Goal: Task Accomplishment & Management: Use online tool/utility

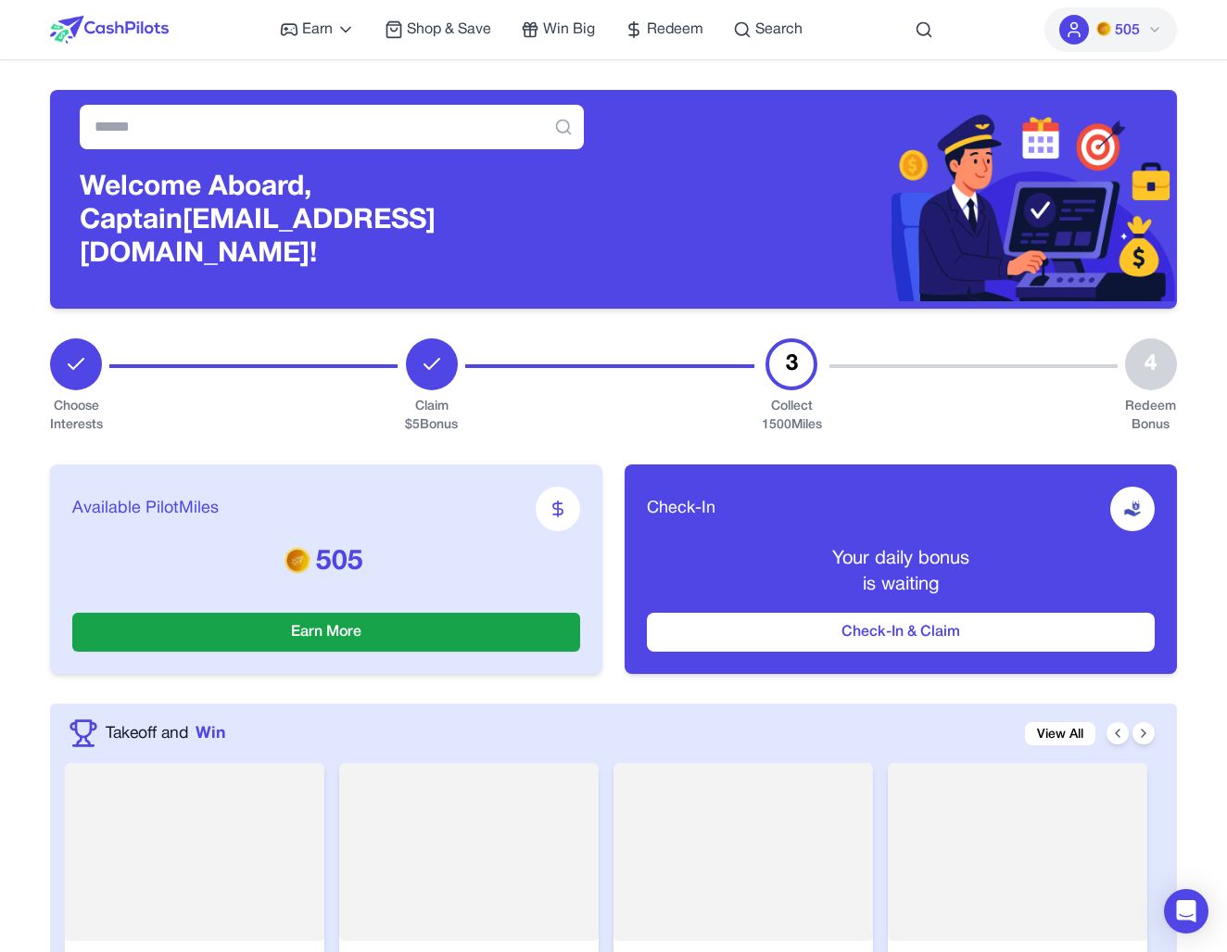
scroll to position [31, 0]
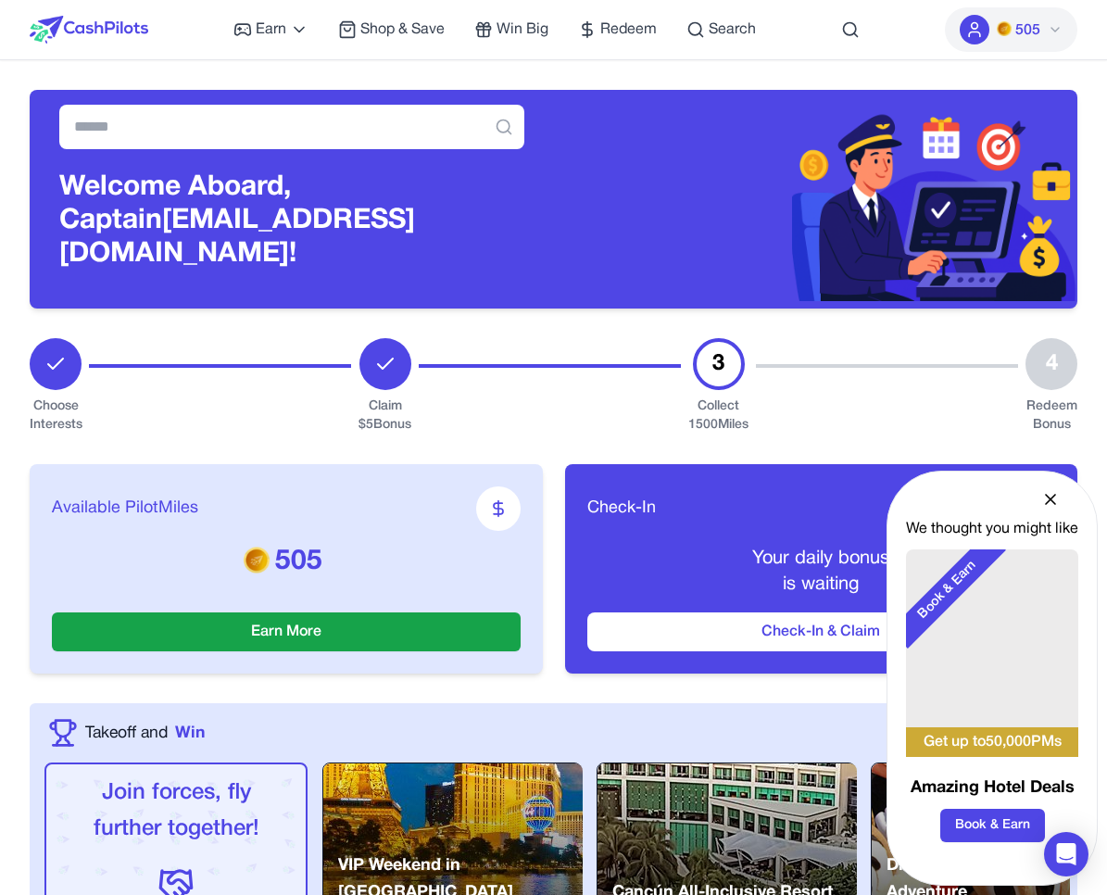
drag, startPoint x: 1078, startPoint y: 262, endPoint x: 957, endPoint y: 242, distance: 122.2
click at [542, 243] on div "Welcome Aboard, Captain ghhvdnhzvihibcamjm@fxavaj.com!" at bounding box center [292, 199] width 525 height 219
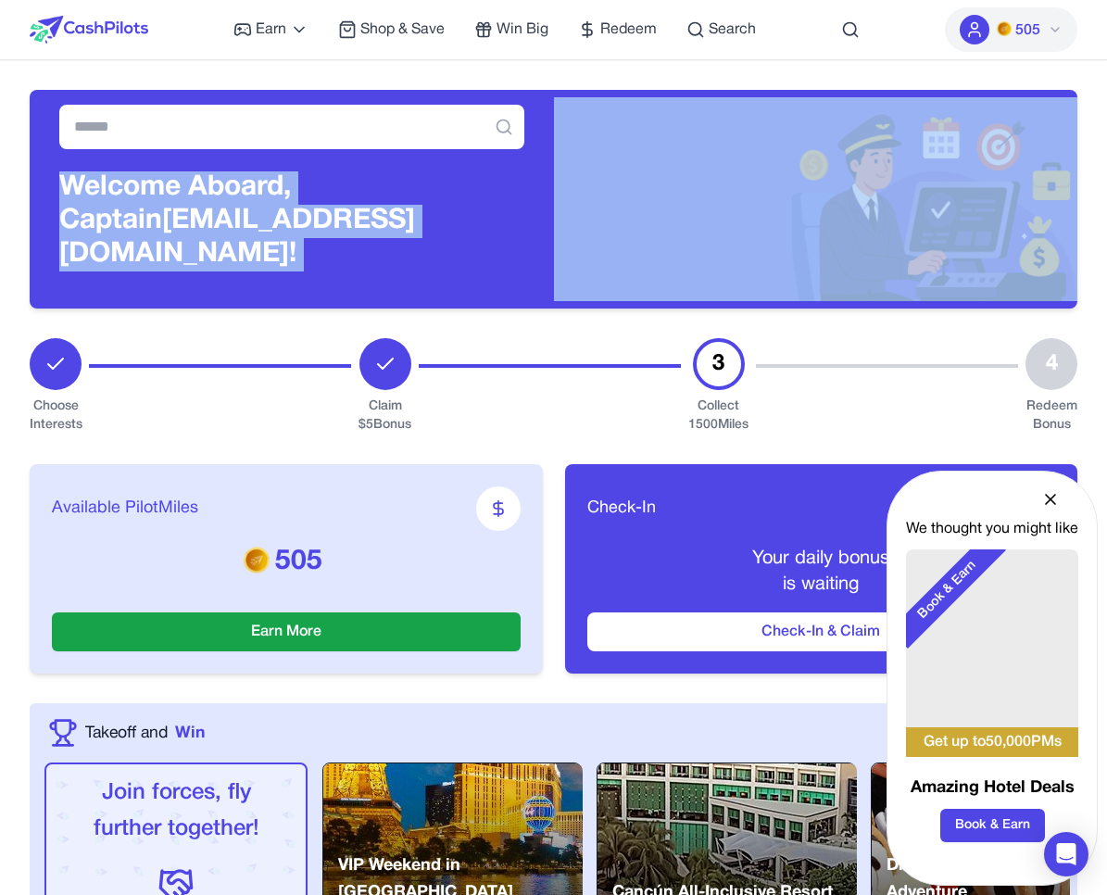
click at [542, 243] on div "Welcome Aboard, Captain ghhvdnhzvihibcamjm@fxavaj.com!" at bounding box center [292, 199] width 525 height 219
click at [483, 227] on h3 "Welcome Aboard, Captain ghhvdnhzvihibcamjm@fxavaj.com!" at bounding box center [291, 221] width 465 height 100
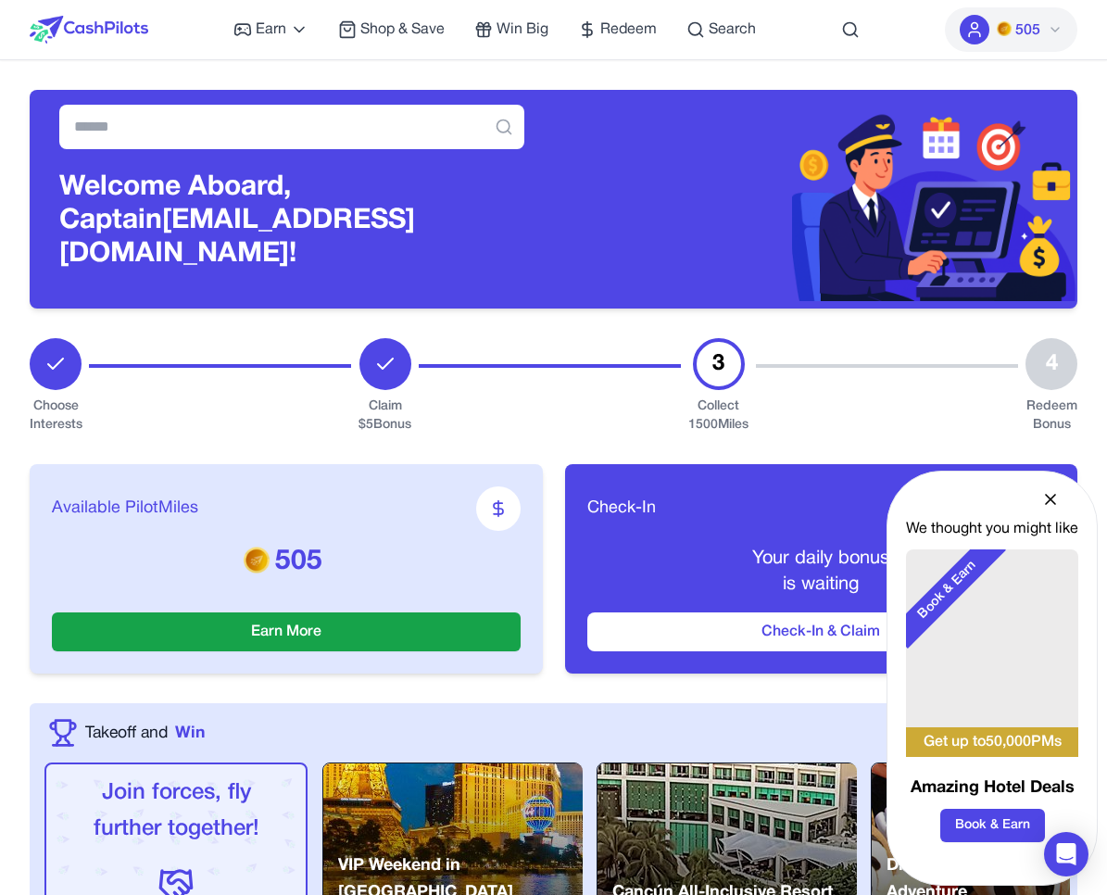
click at [483, 227] on h3 "Welcome Aboard, Captain ghhvdnhzvihibcamjm@fxavaj.com!" at bounding box center [291, 221] width 465 height 100
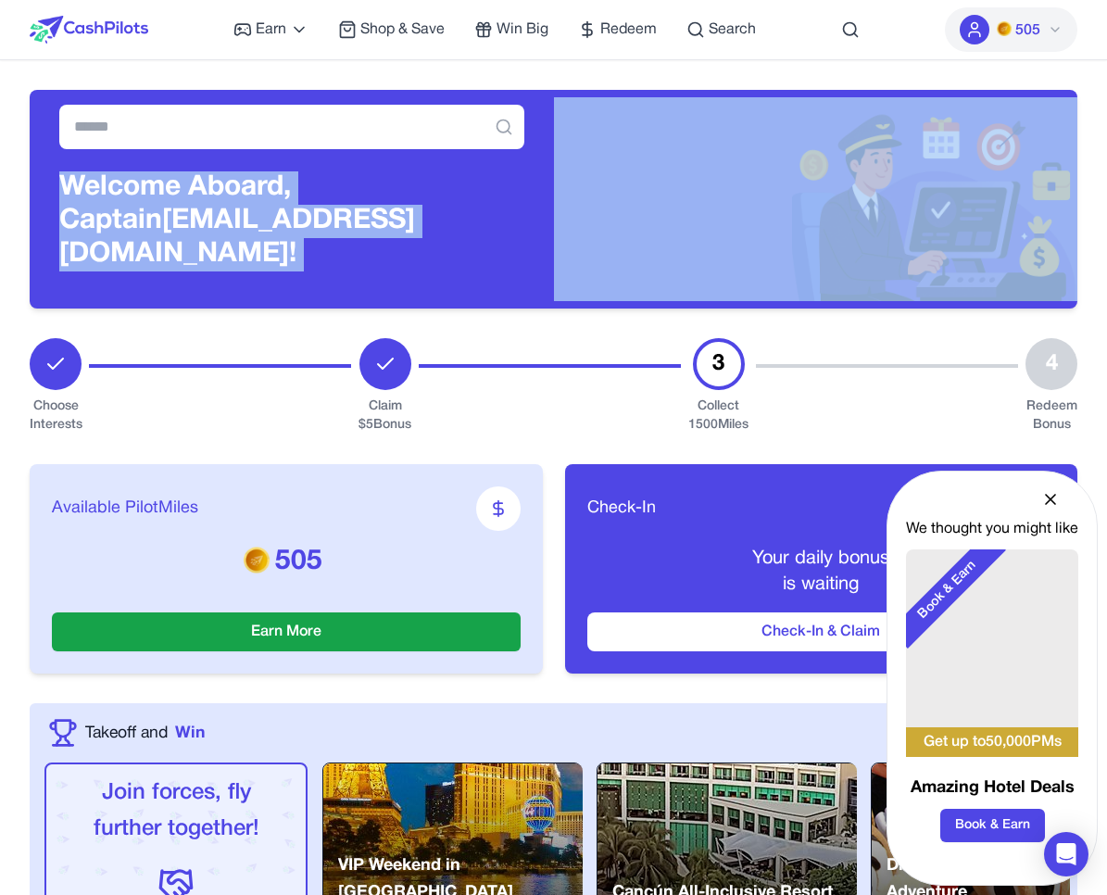
click at [483, 227] on h3 "Welcome Aboard, Captain ghhvdnhzvihibcamjm@fxavaj.com!" at bounding box center [291, 221] width 465 height 100
click at [524, 225] on h3 "Welcome Aboard, Captain ghhvdnhzvihibcamjm@fxavaj.com!" at bounding box center [291, 221] width 465 height 100
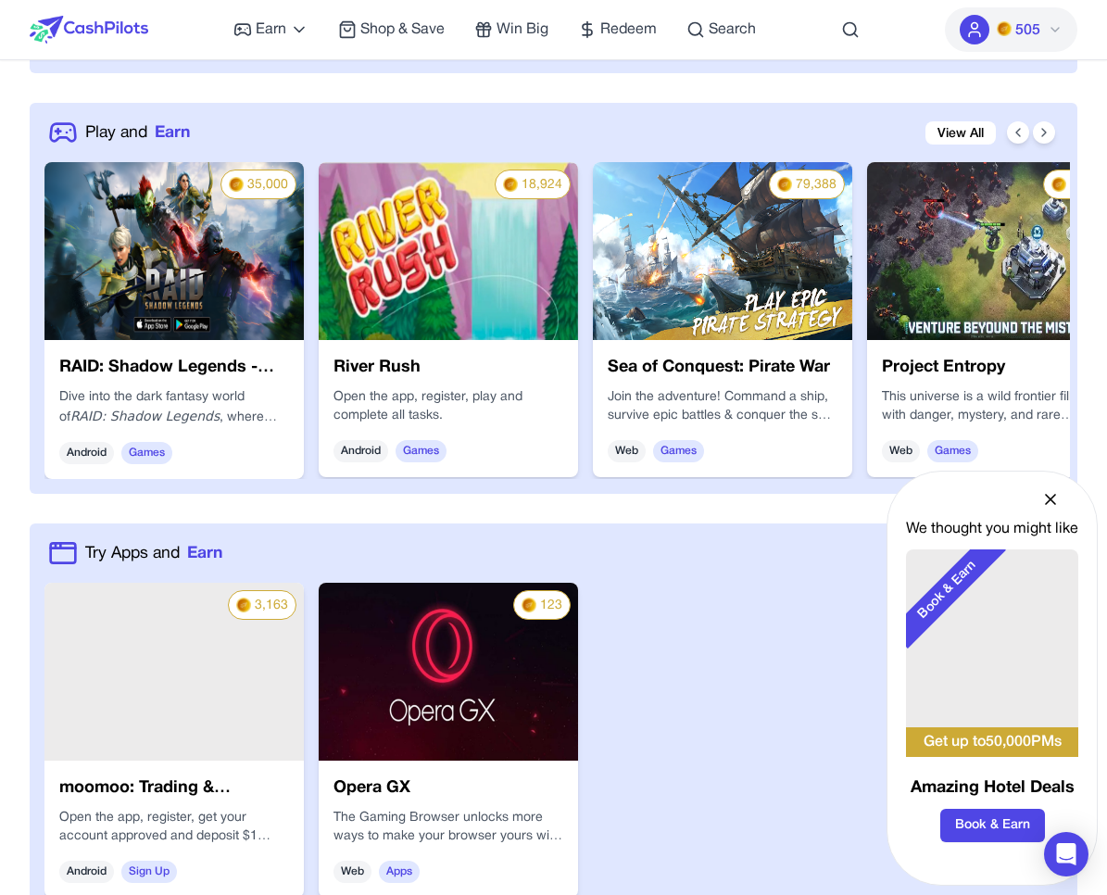
scroll to position [1119, 0]
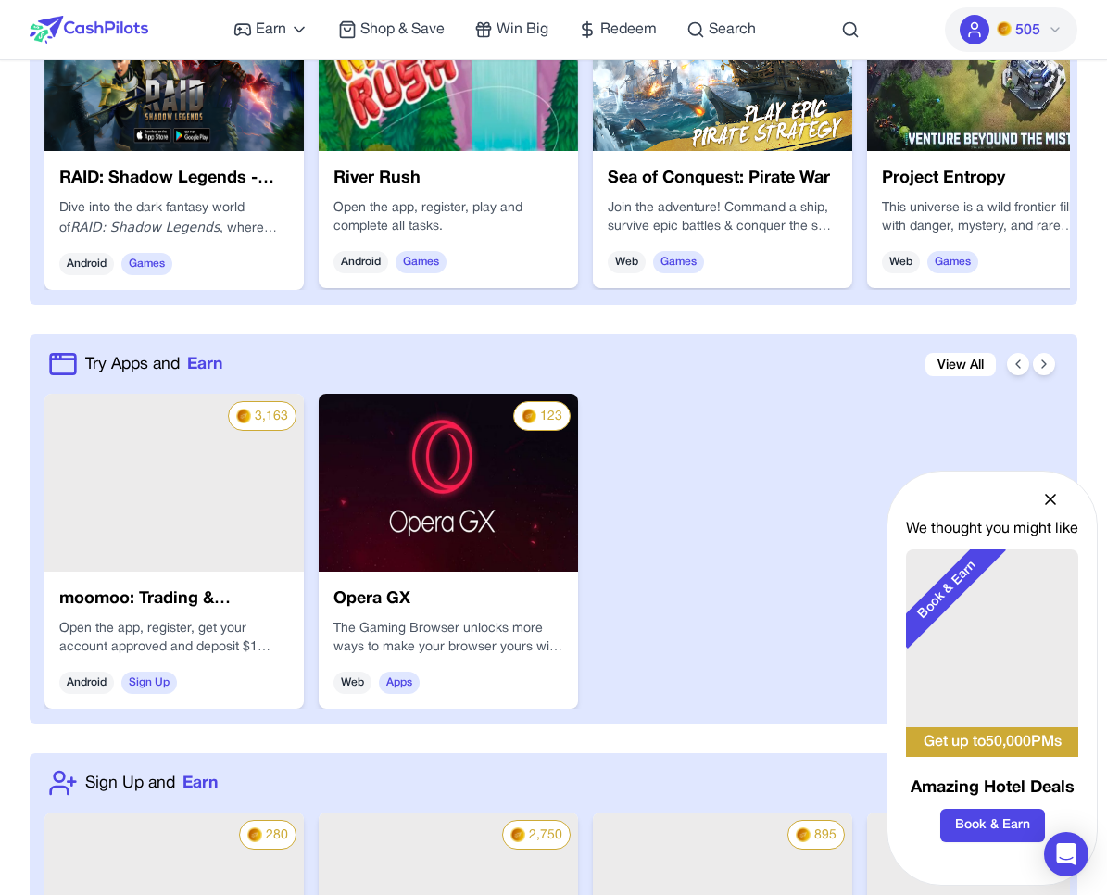
click at [960, 575] on div "Book & Earn" at bounding box center [948, 590] width 117 height 117
click at [959, 582] on div "Book & Earn" at bounding box center [948, 590] width 117 height 117
click at [962, 575] on div "Book & Earn" at bounding box center [948, 590] width 117 height 117
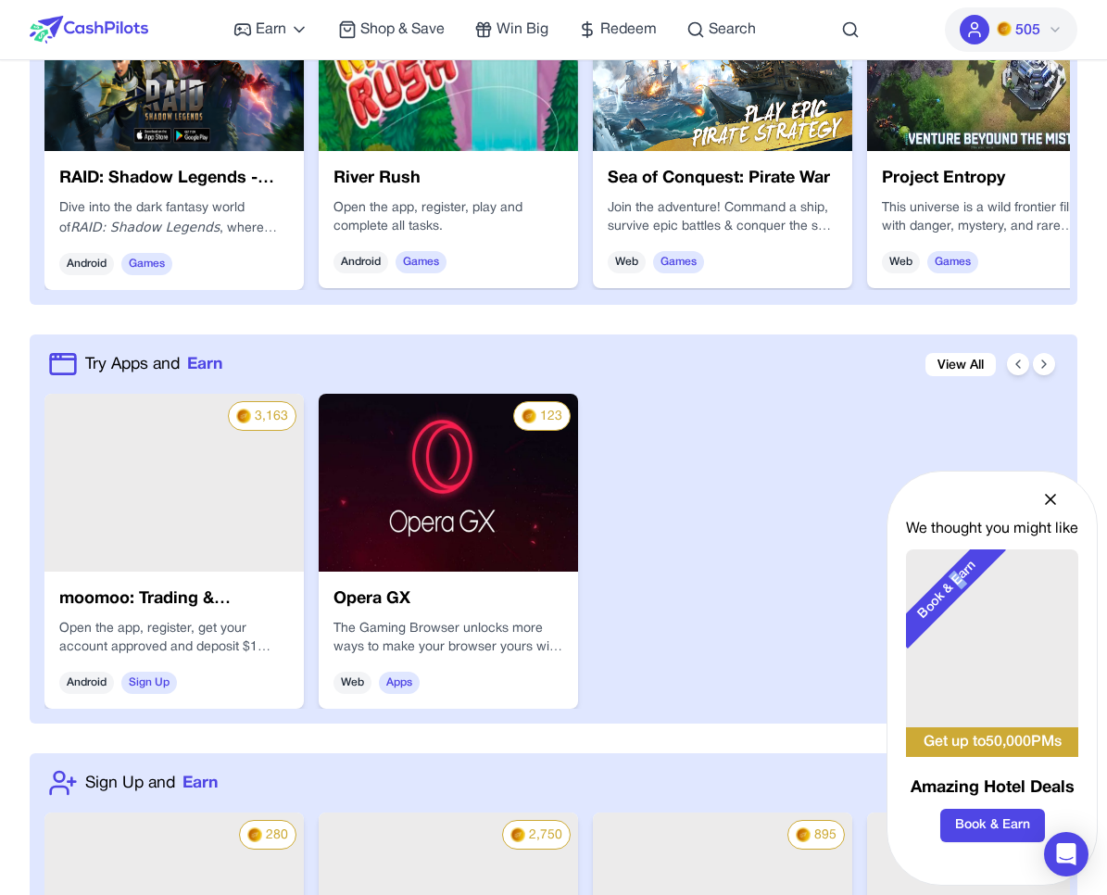
click at [963, 575] on div "Book & Earn" at bounding box center [948, 590] width 117 height 117
click at [966, 537] on div "We thought you might like" at bounding box center [992, 529] width 172 height 22
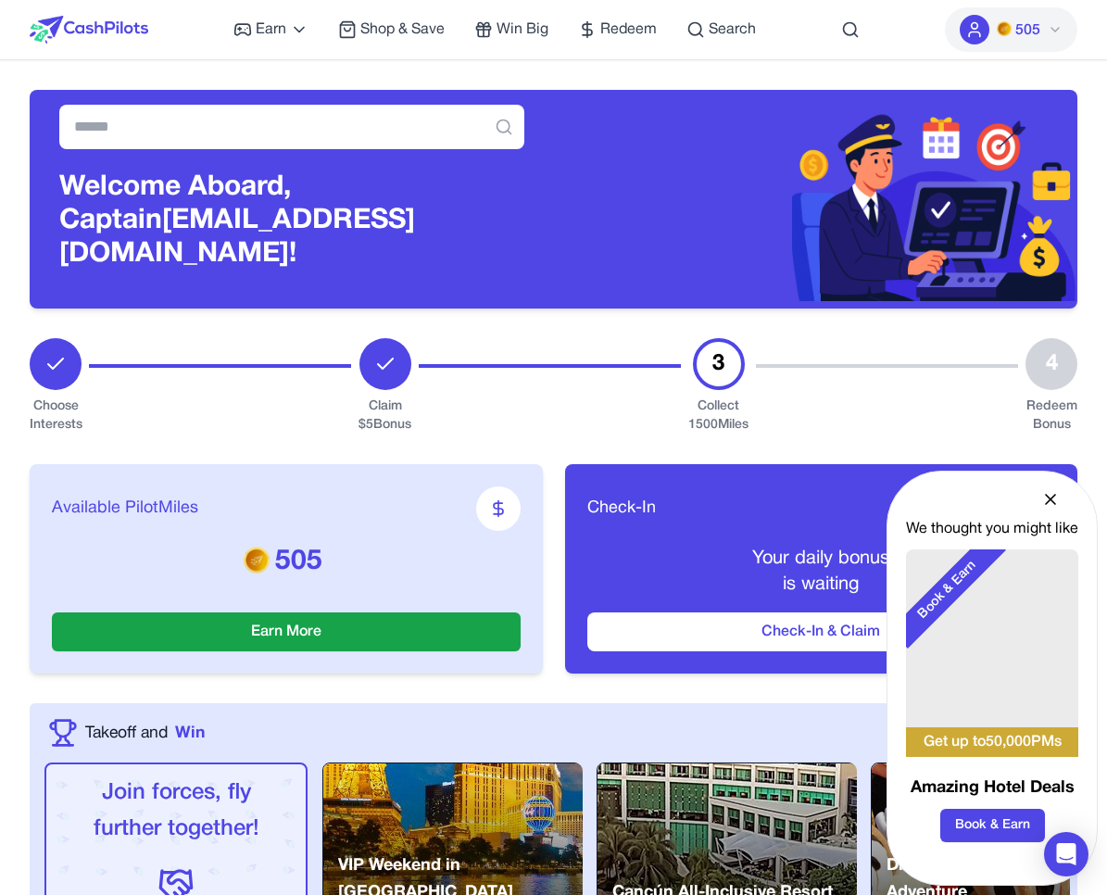
scroll to position [0, 0]
click at [335, 217] on h3 "Welcome Aboard, Captain ghhvdnhzvihibcamjm@fxavaj.com!" at bounding box center [291, 221] width 465 height 100
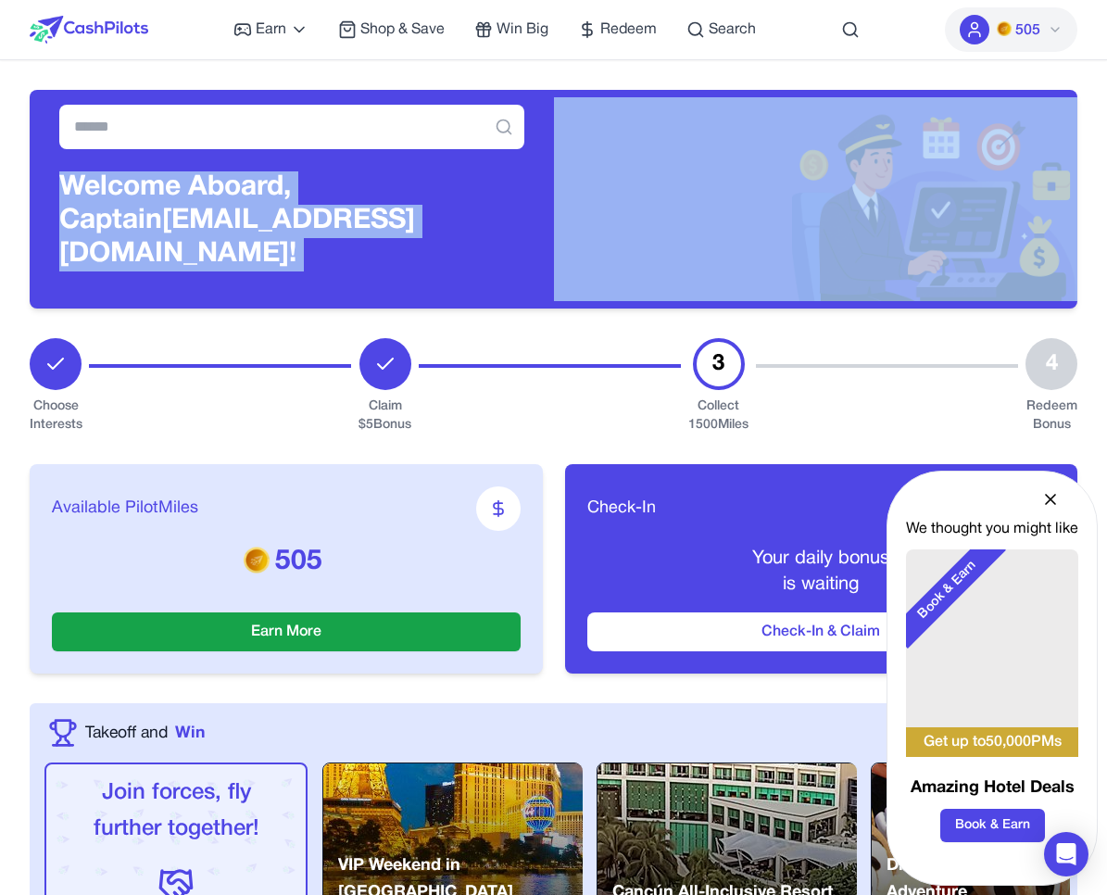
click at [335, 217] on h3 "Welcome Aboard, Captain ghhvdnhzvihibcamjm@fxavaj.com!" at bounding box center [291, 221] width 465 height 100
click at [336, 216] on h3 "Welcome Aboard, Captain ghhvdnhzvihibcamjm@fxavaj.com!" at bounding box center [291, 221] width 465 height 100
click at [329, 211] on h3 "Welcome Aboard, Captain ghhvdnhzvihibcamjm@fxavaj.com!" at bounding box center [291, 221] width 465 height 100
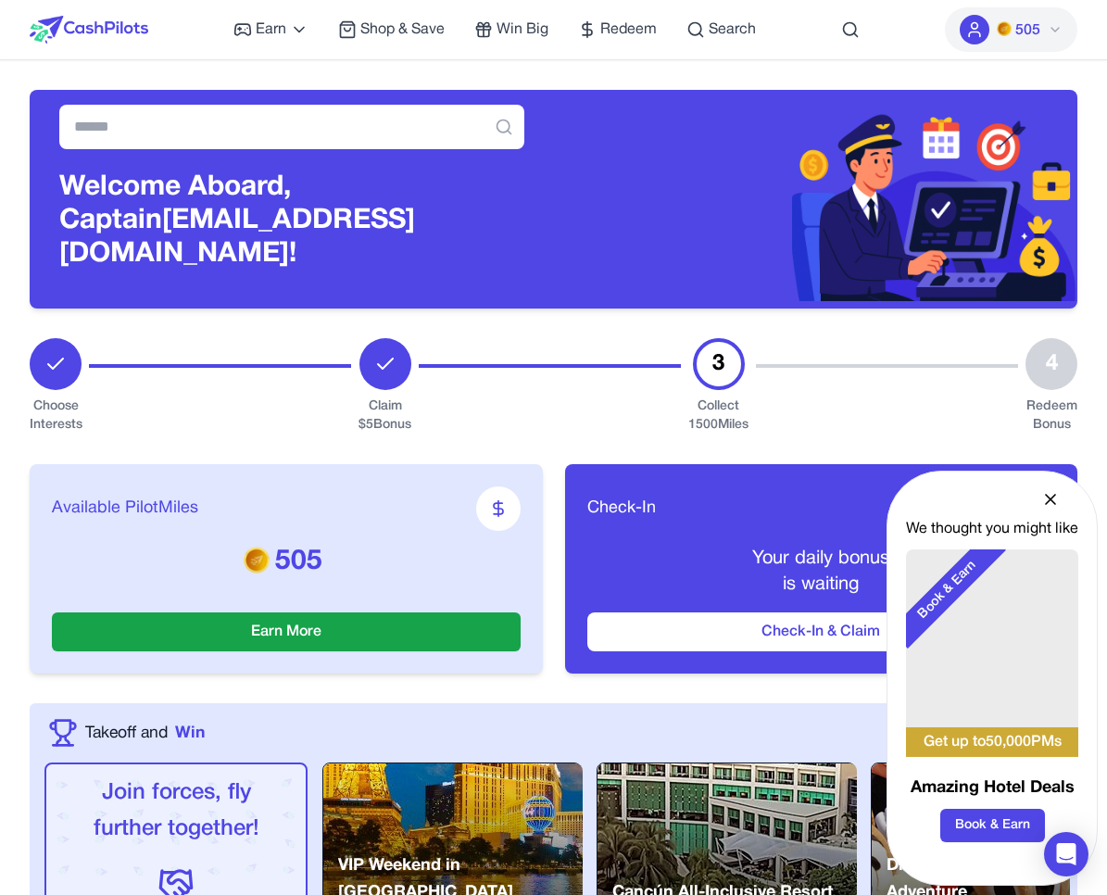
click at [329, 212] on h3 "Welcome Aboard, Captain ghhvdnhzvihibcamjm@fxavaj.com!" at bounding box center [291, 221] width 465 height 100
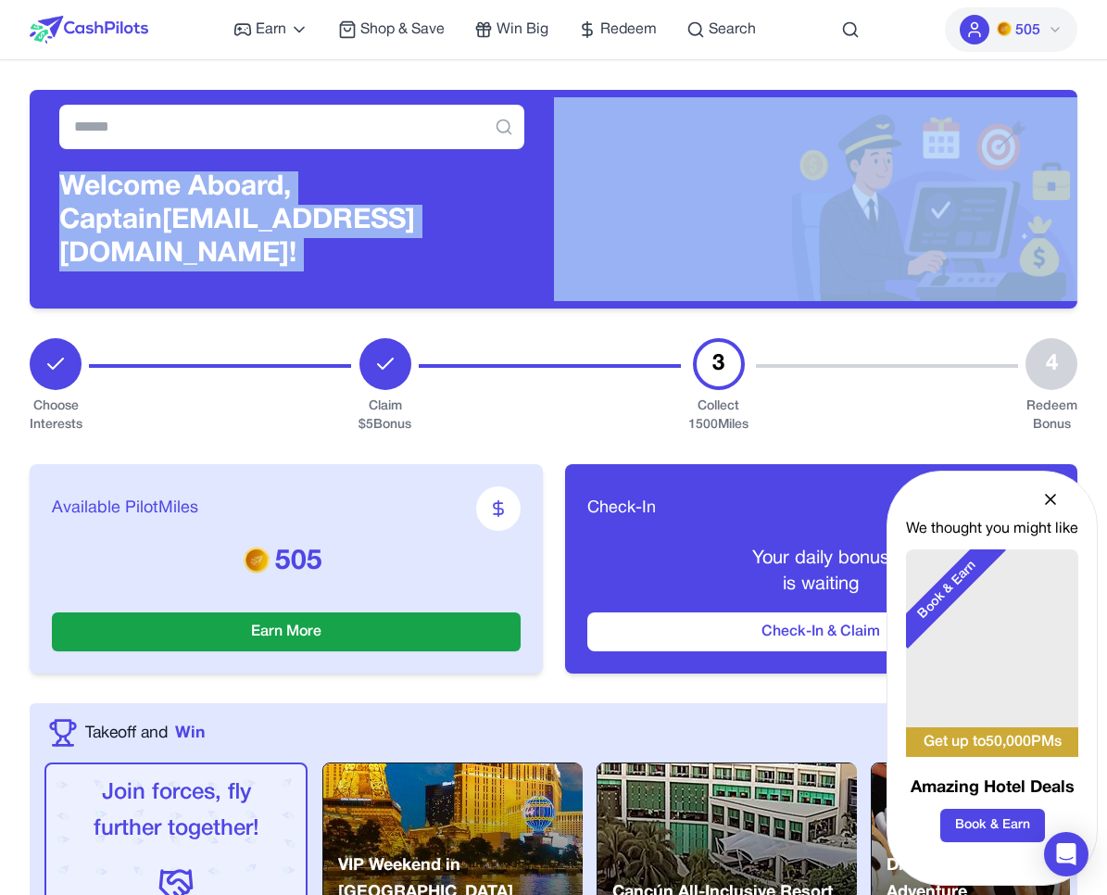
click at [329, 212] on h3 "Welcome Aboard, Captain ghhvdnhzvihibcamjm@fxavaj.com!" at bounding box center [291, 221] width 465 height 100
click at [272, 209] on h3 "Welcome Aboard, Captain ghhvdnhzvihibcamjm@fxavaj.com!" at bounding box center [291, 221] width 465 height 100
click at [274, 209] on h3 "Welcome Aboard, Captain ghhvdnhzvihibcamjm@fxavaj.com!" at bounding box center [291, 221] width 465 height 100
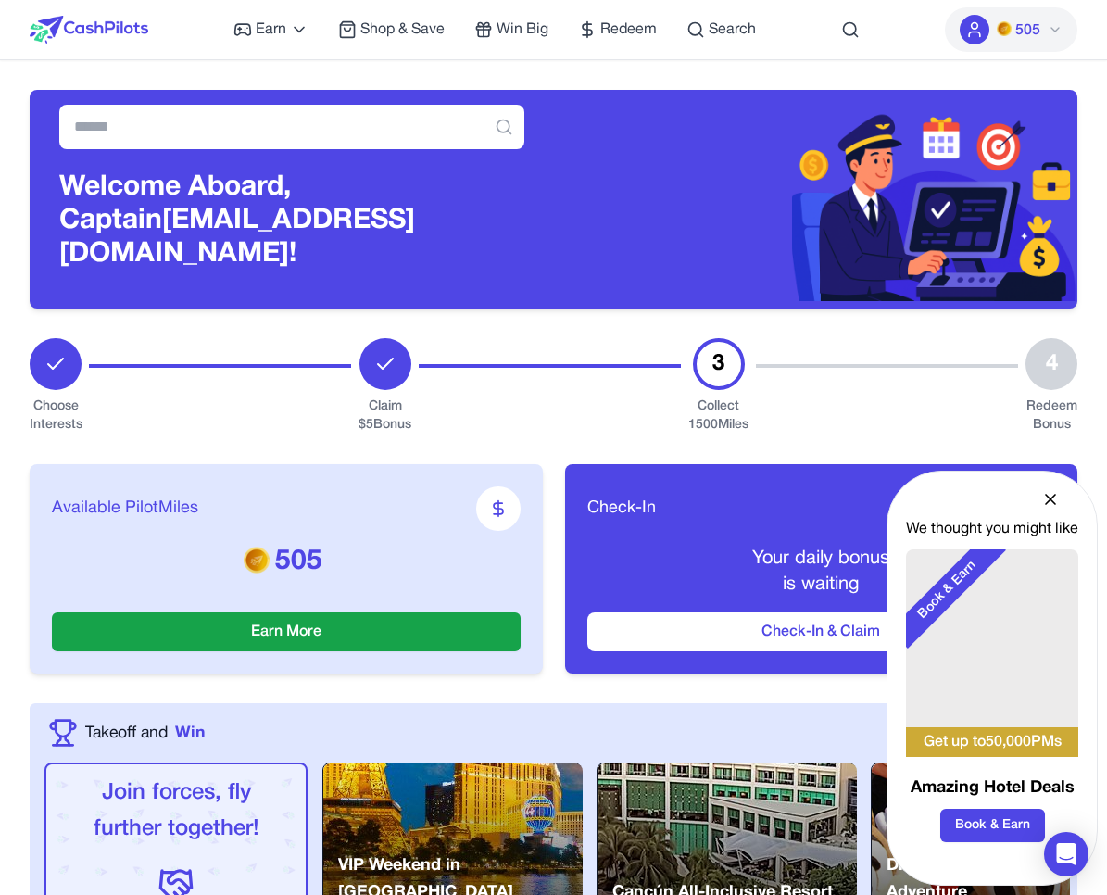
click at [280, 209] on h3 "Welcome Aboard, Captain ghhvdnhzvihibcamjm@fxavaj.com!" at bounding box center [291, 221] width 465 height 100
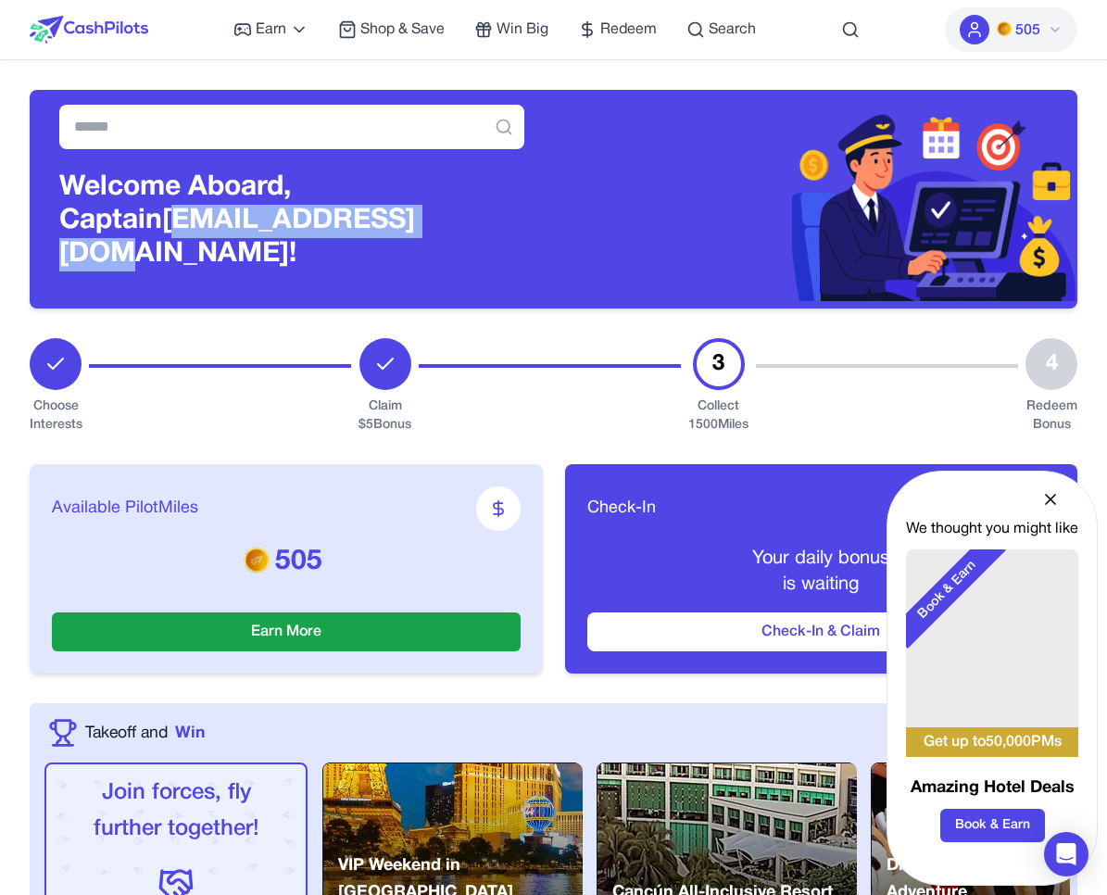
click at [280, 209] on h3 "Welcome Aboard, Captain ghhvdnhzvihibcamjm@fxavaj.com!" at bounding box center [291, 221] width 465 height 100
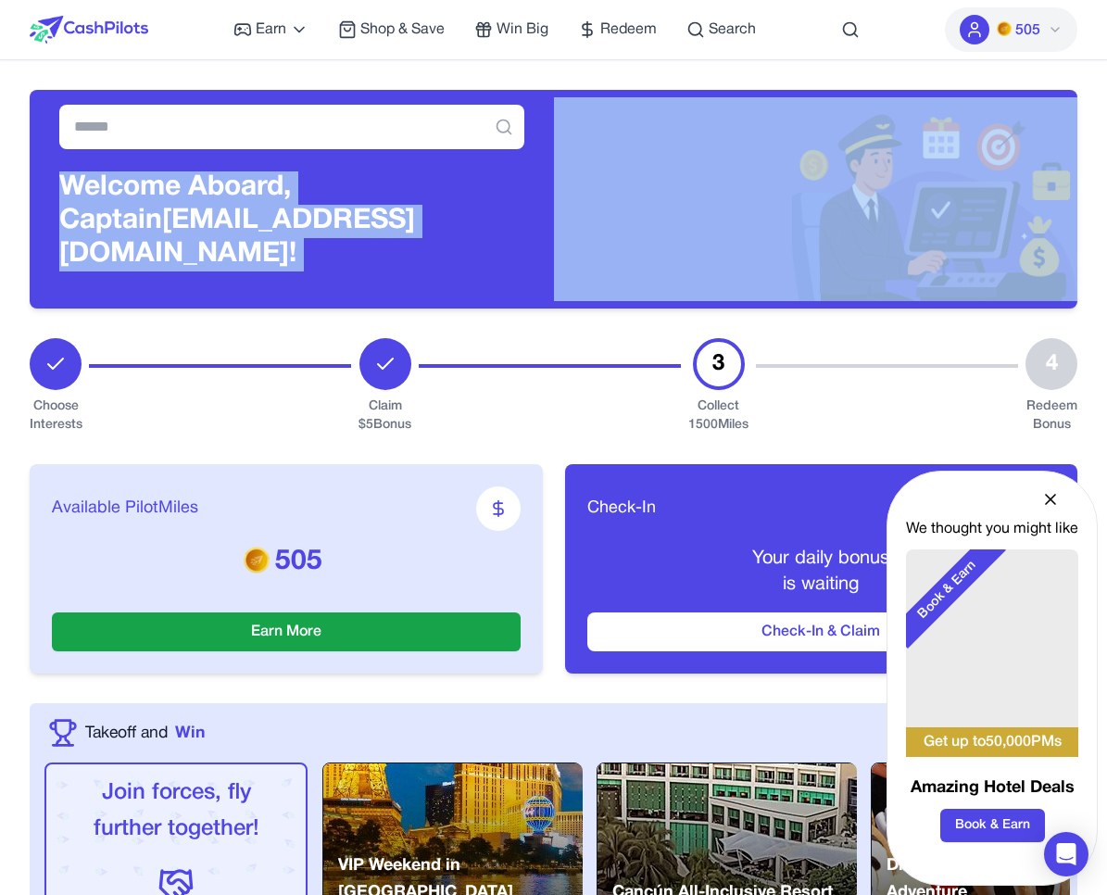
click at [280, 209] on h3 "Welcome Aboard, Captain ghhvdnhzvihibcamjm@fxavaj.com!" at bounding box center [291, 221] width 465 height 100
click at [332, 209] on h3 "Welcome Aboard, Captain ghhvdnhzvihibcamjm@fxavaj.com!" at bounding box center [291, 221] width 465 height 100
click at [340, 191] on h3 "Welcome Aboard, Captain ghhvdnhzvihibcamjm@fxavaj.com!" at bounding box center [291, 221] width 465 height 100
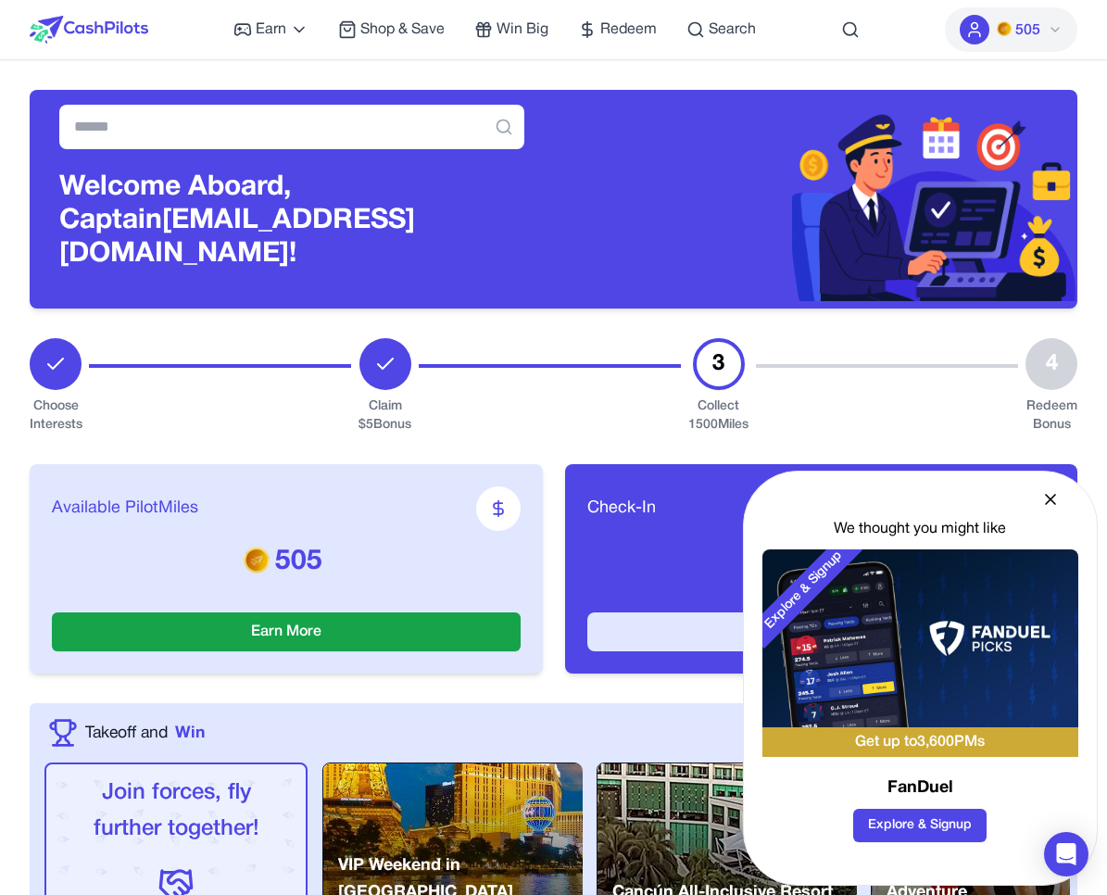
click at [683, 627] on button "Check-In & Claim" at bounding box center [822, 632] width 469 height 39
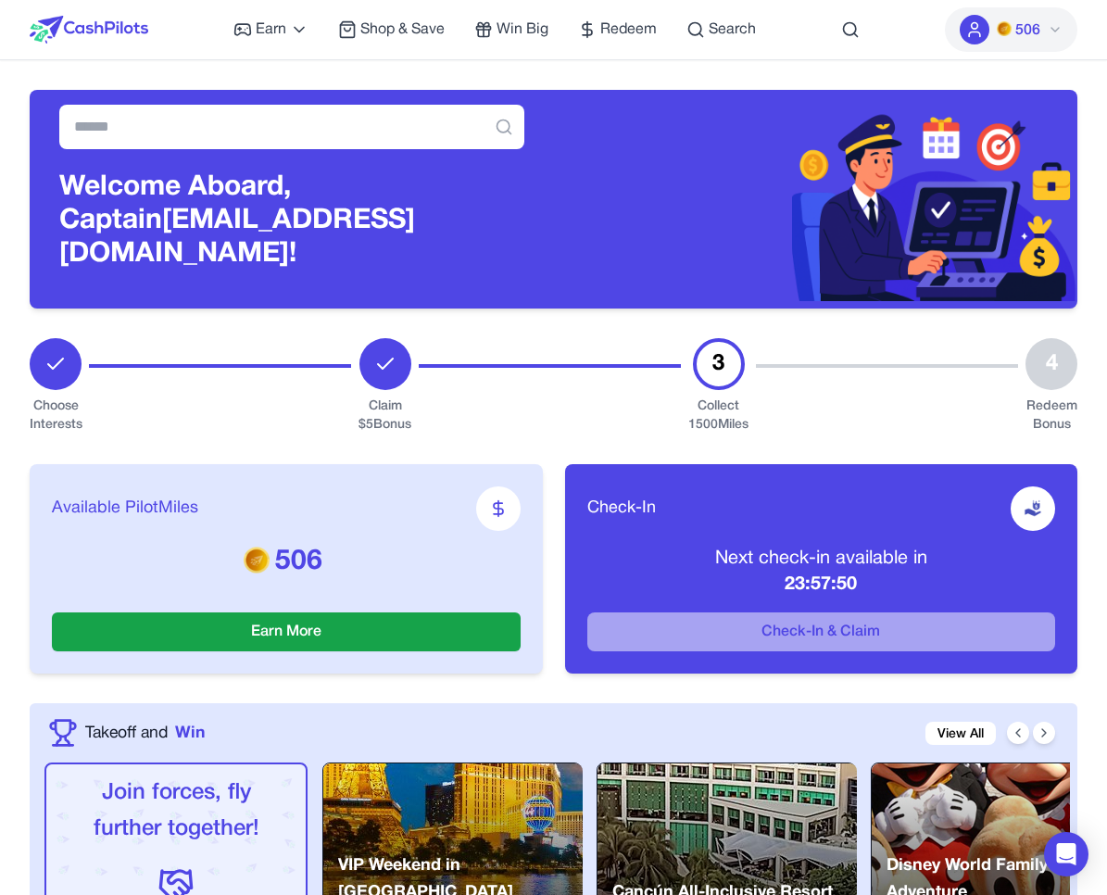
scroll to position [31, 0]
